Goal: Task Accomplishment & Management: Use online tool/utility

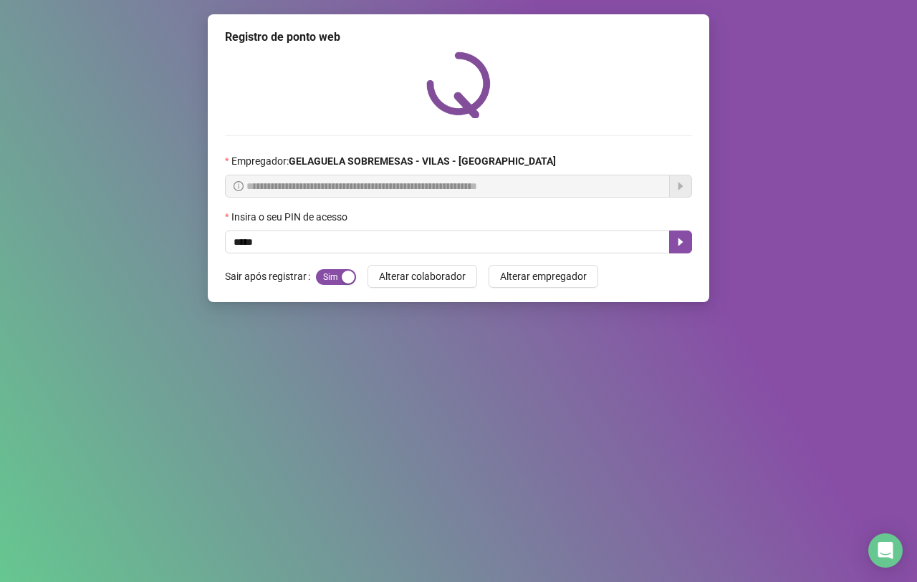
type input "*****"
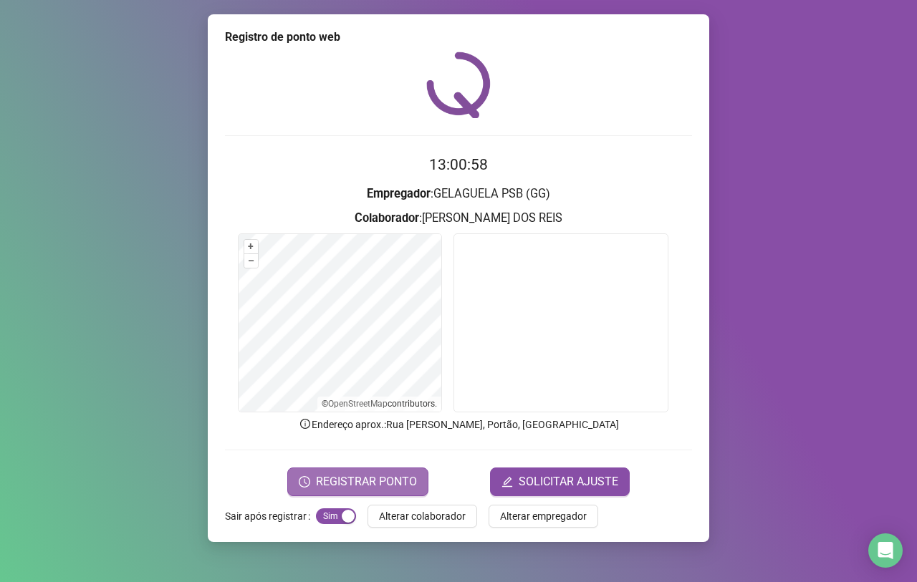
click at [360, 484] on span "REGISTRAR PONTO" at bounding box center [366, 481] width 101 height 17
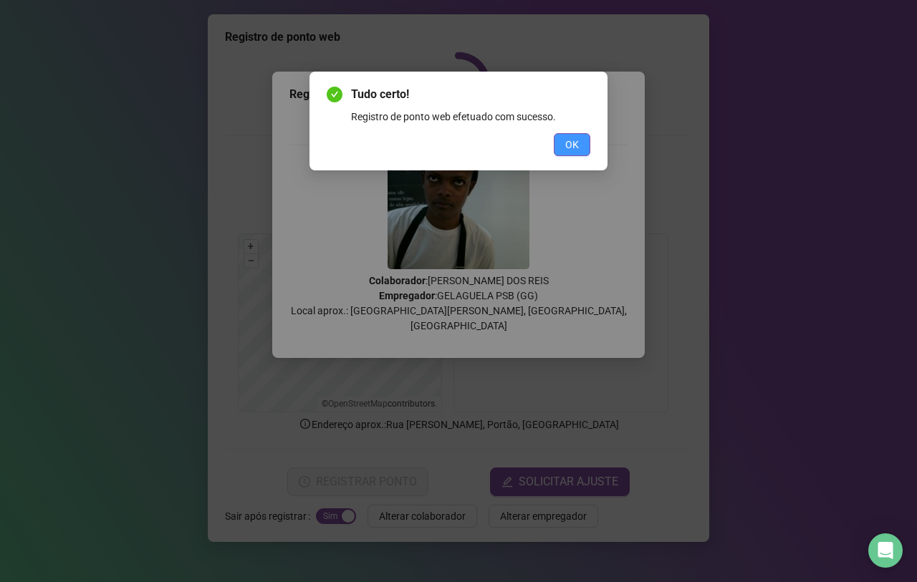
click at [562, 144] on button "OK" at bounding box center [572, 144] width 37 height 23
